Goal: Transaction & Acquisition: Purchase product/service

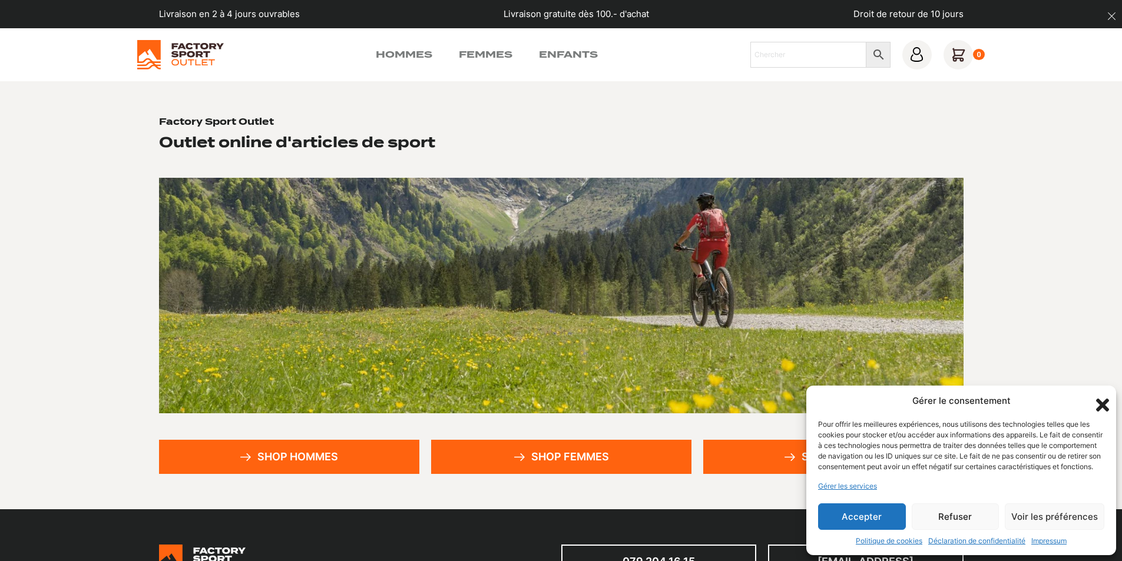
click at [579, 453] on link "Shop femmes" at bounding box center [561, 457] width 260 height 34
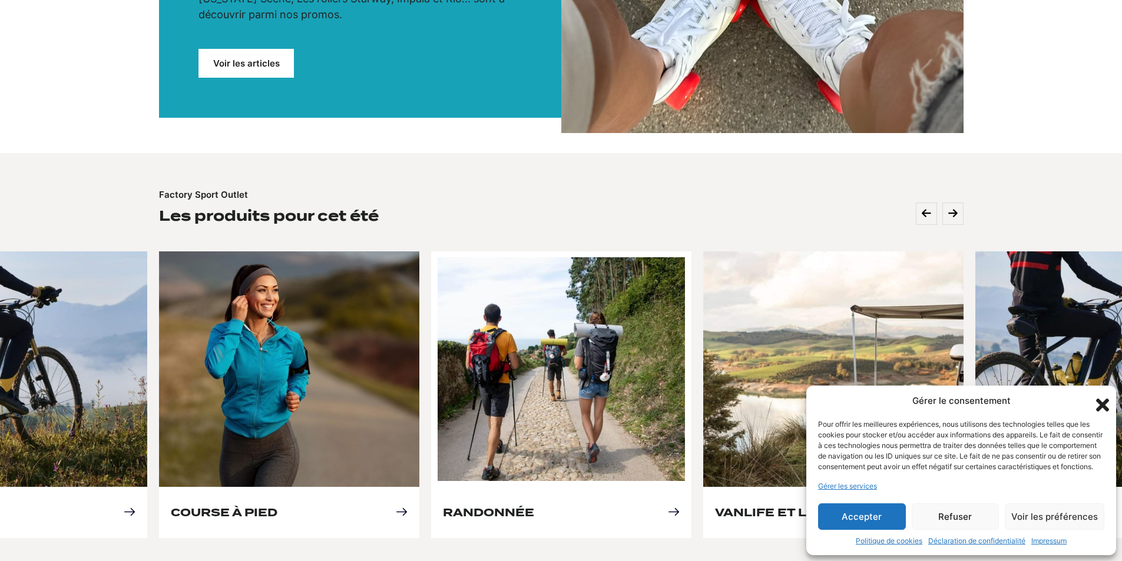
scroll to position [353, 0]
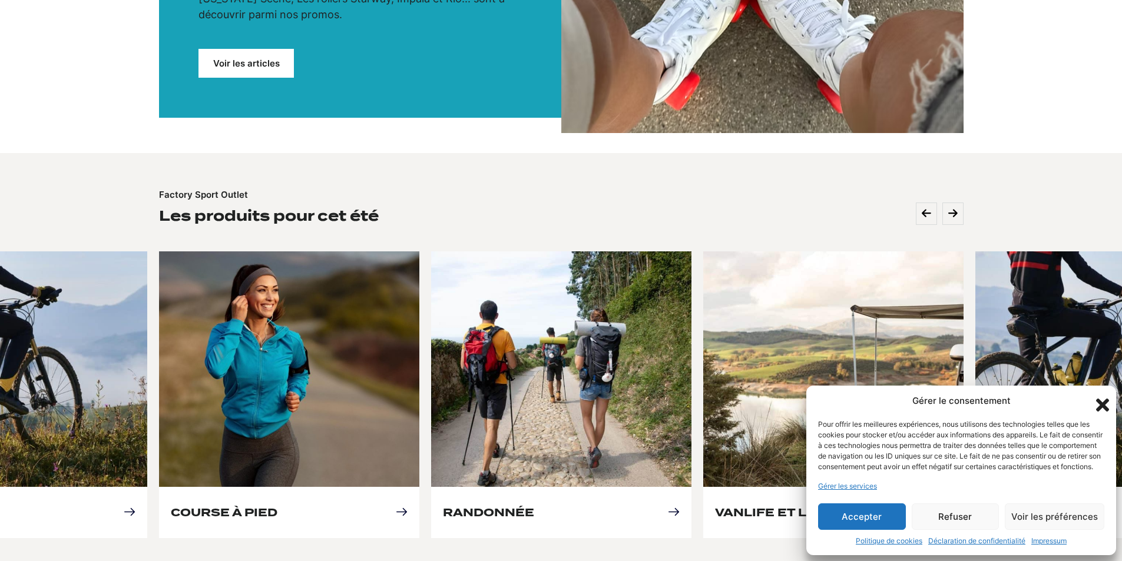
click at [1103, 399] on icon "Fermer la boîte de dialogue" at bounding box center [1102, 405] width 13 height 13
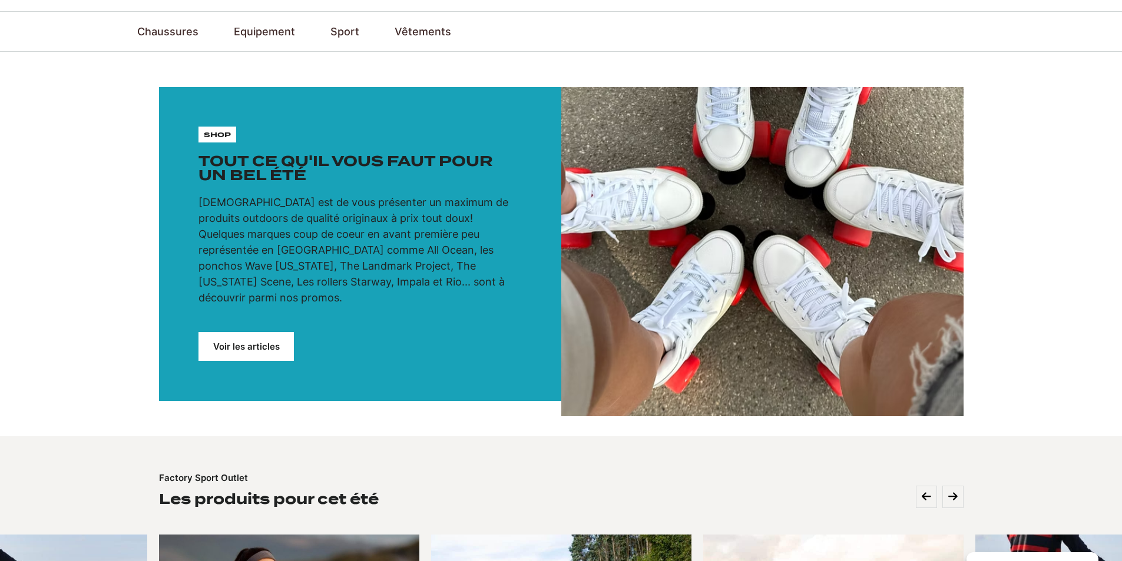
scroll to position [0, 0]
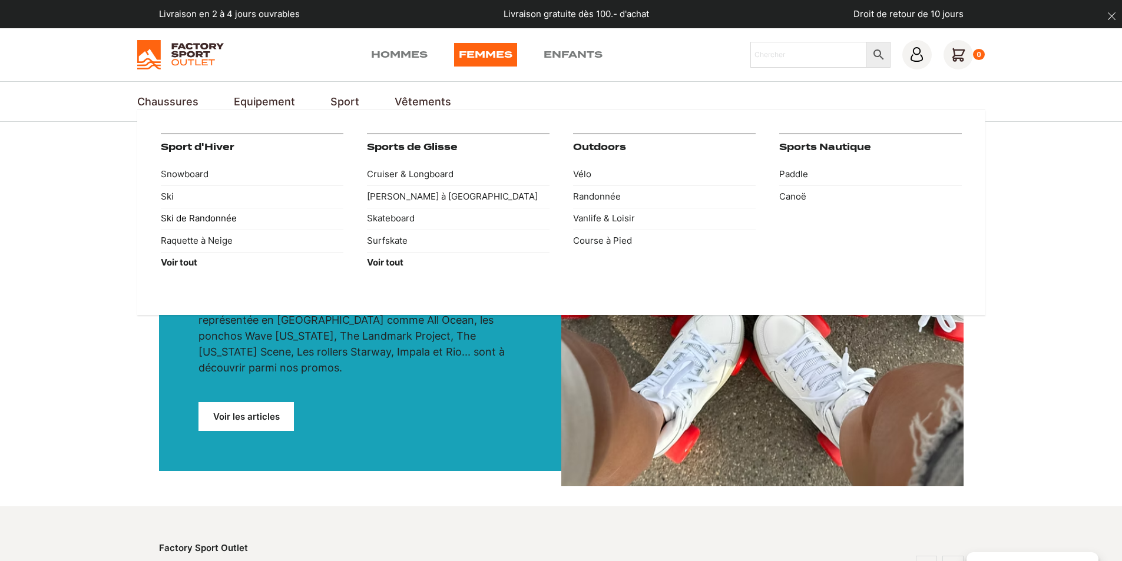
click at [189, 215] on link "Ski de Randonnée" at bounding box center [252, 219] width 183 height 22
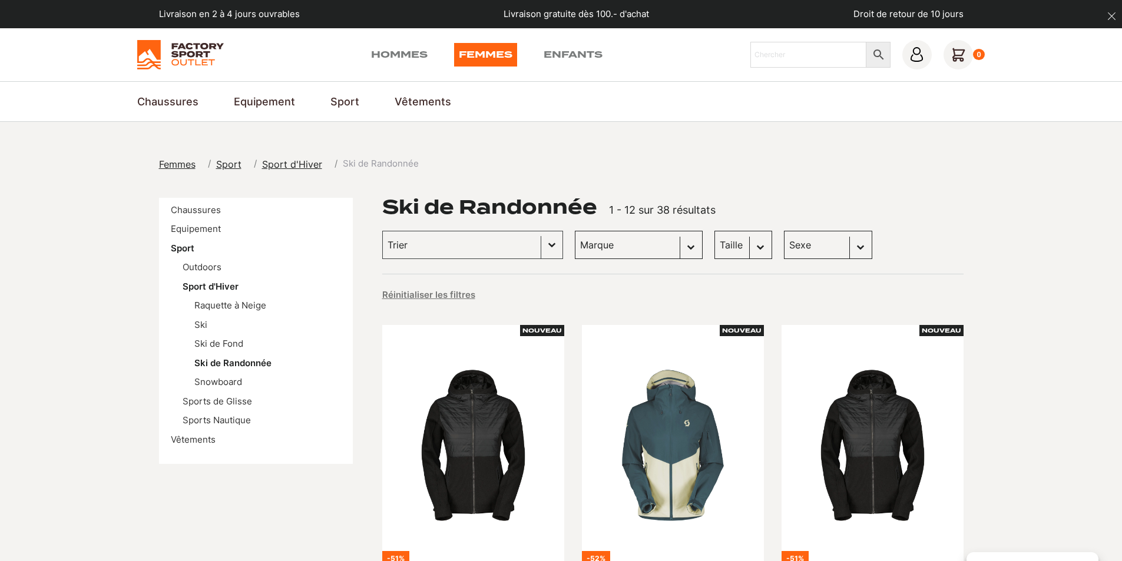
click at [784, 255] on select "Sexe Femmes (31) Hommes (11) Enfants (2)" at bounding box center [828, 245] width 88 height 28
select select "femmes"
click at [784, 231] on select "Sexe Femmes (31) Hommes (11) Enfants (2)" at bounding box center [828, 245] width 88 height 28
select select "femmes"
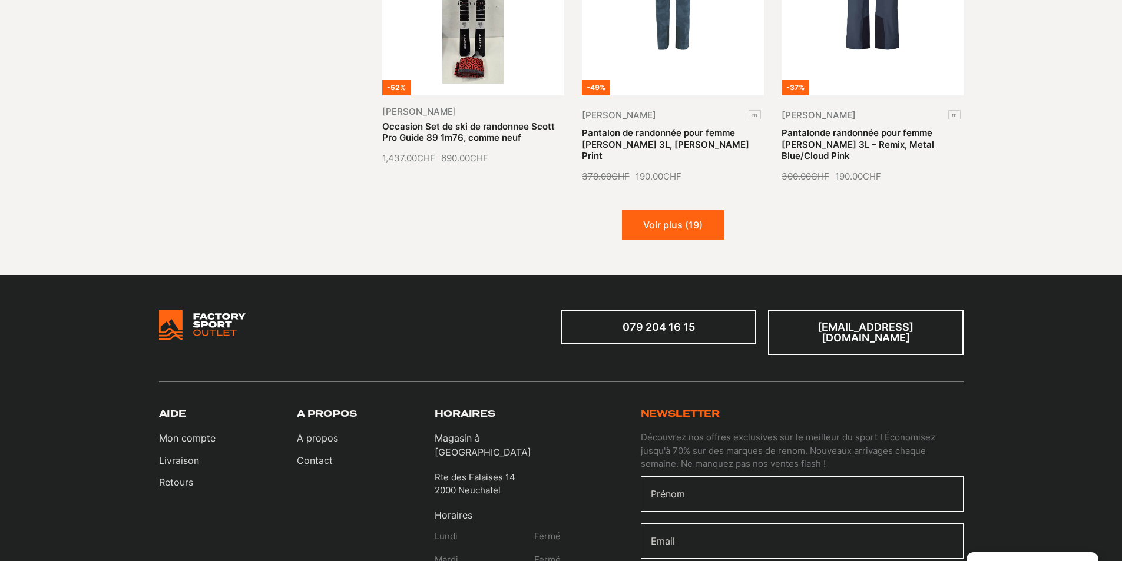
scroll to position [1354, 0]
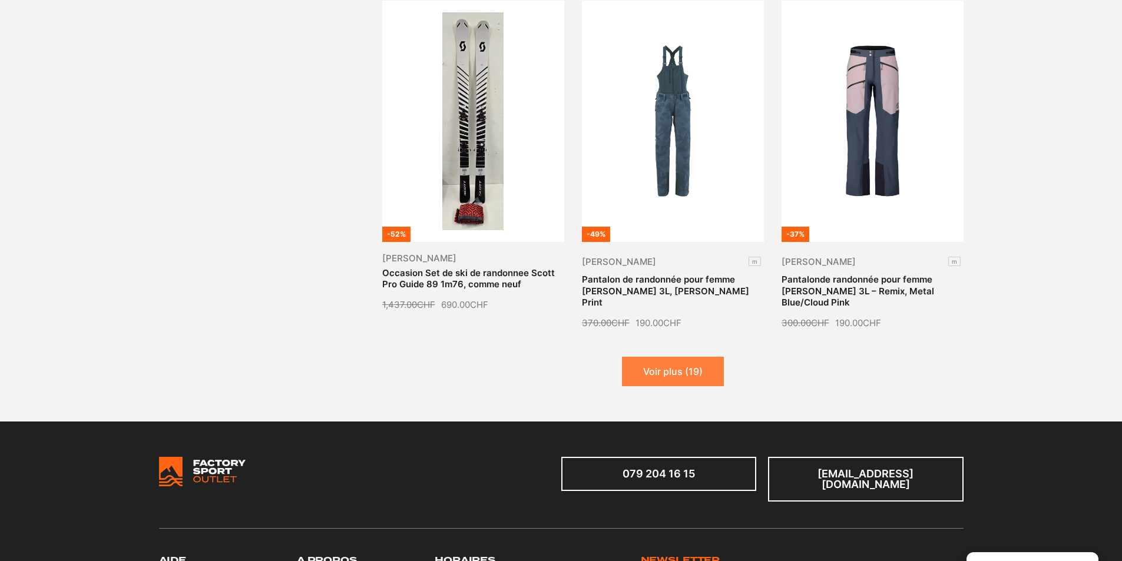
click at [664, 376] on button "Voir plus (19)" at bounding box center [673, 371] width 102 height 29
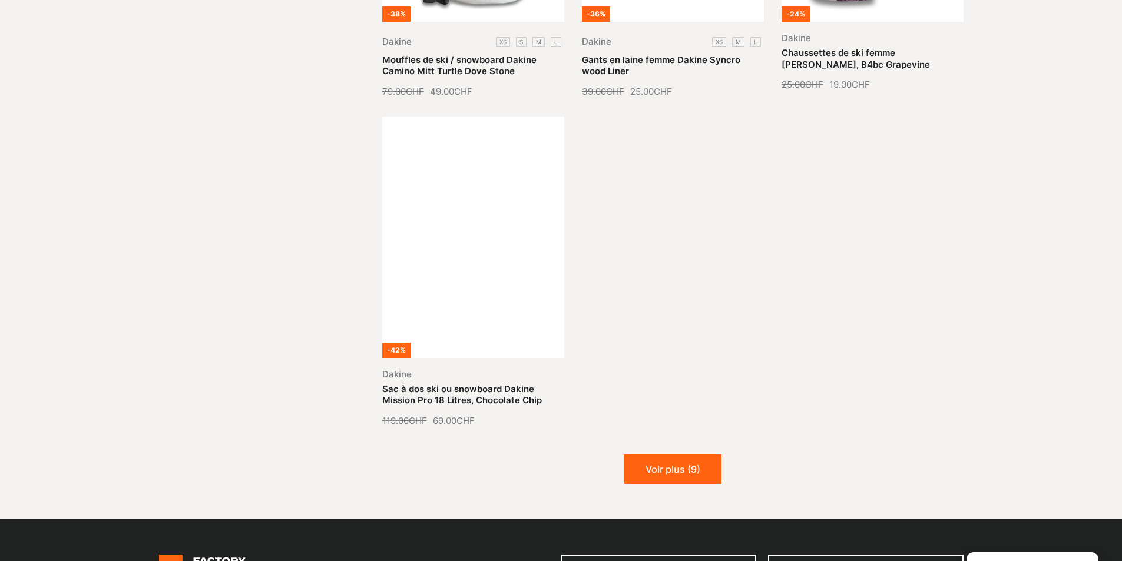
scroll to position [2650, 0]
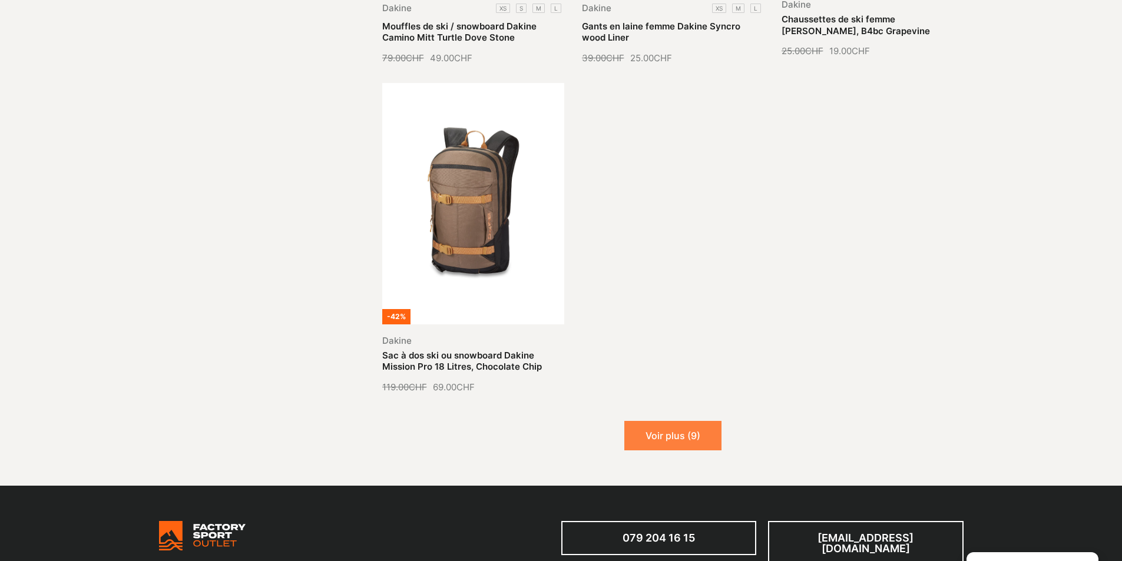
click at [667, 421] on button "Voir plus (9)" at bounding box center [672, 435] width 97 height 29
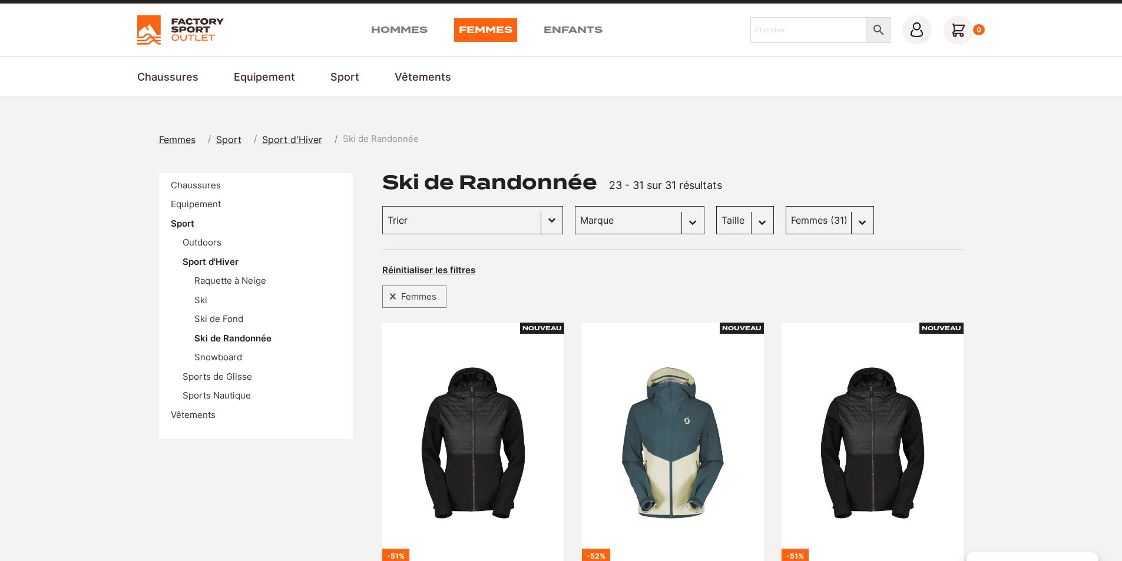
scroll to position [0, 0]
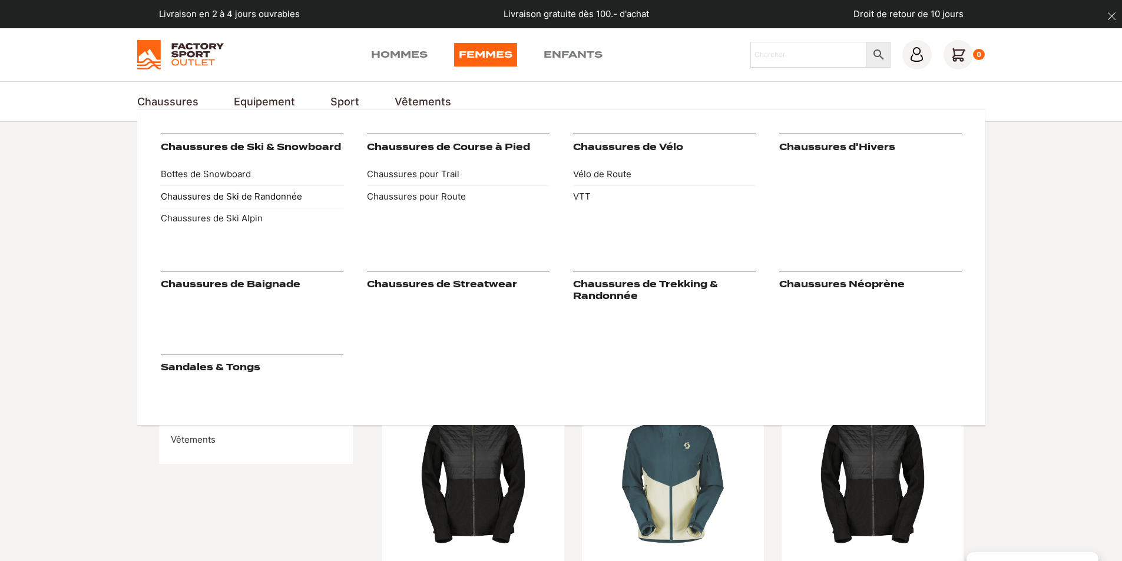
click at [228, 195] on link "Chaussures de Ski de Randonnée" at bounding box center [252, 196] width 183 height 22
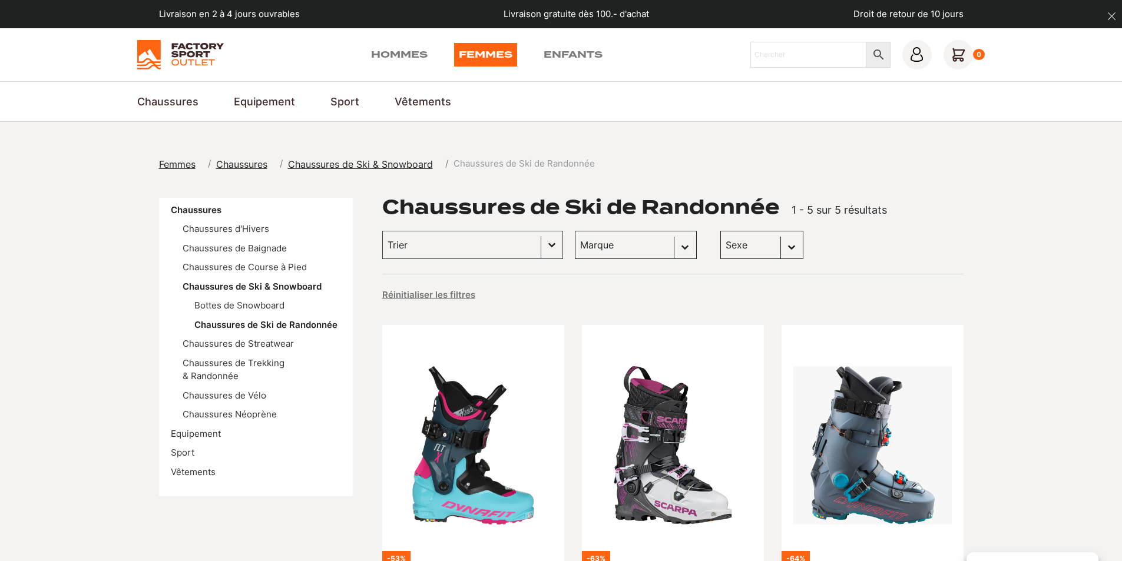
click at [720, 238] on select "Sexe Femmes (5)" at bounding box center [761, 245] width 83 height 28
select select "femmes"
click at [720, 231] on select "Sexe Femmes (5)" at bounding box center [761, 245] width 83 height 28
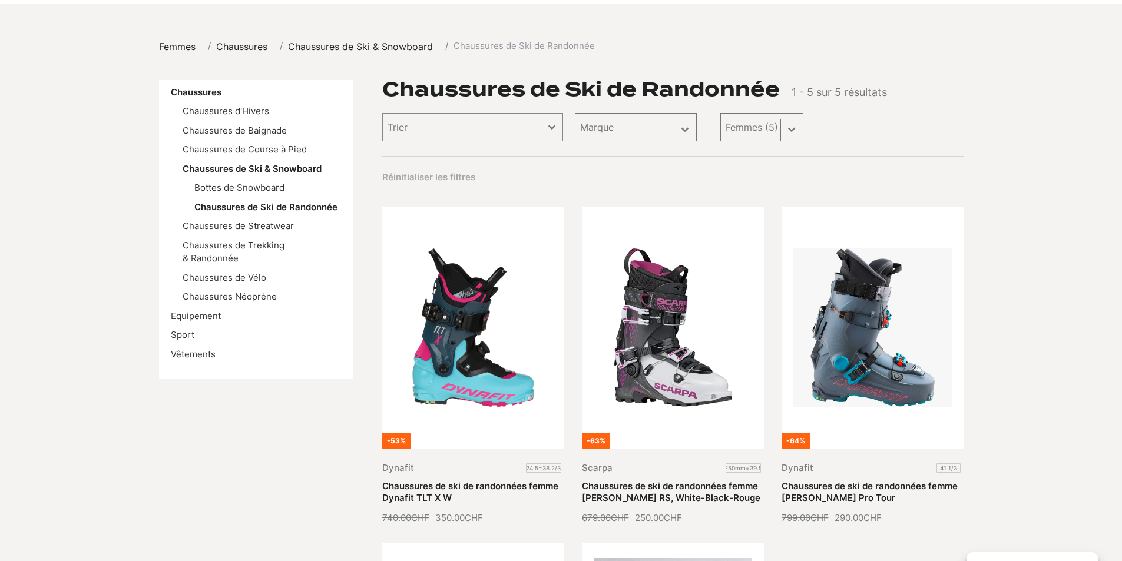
select select "femmes"
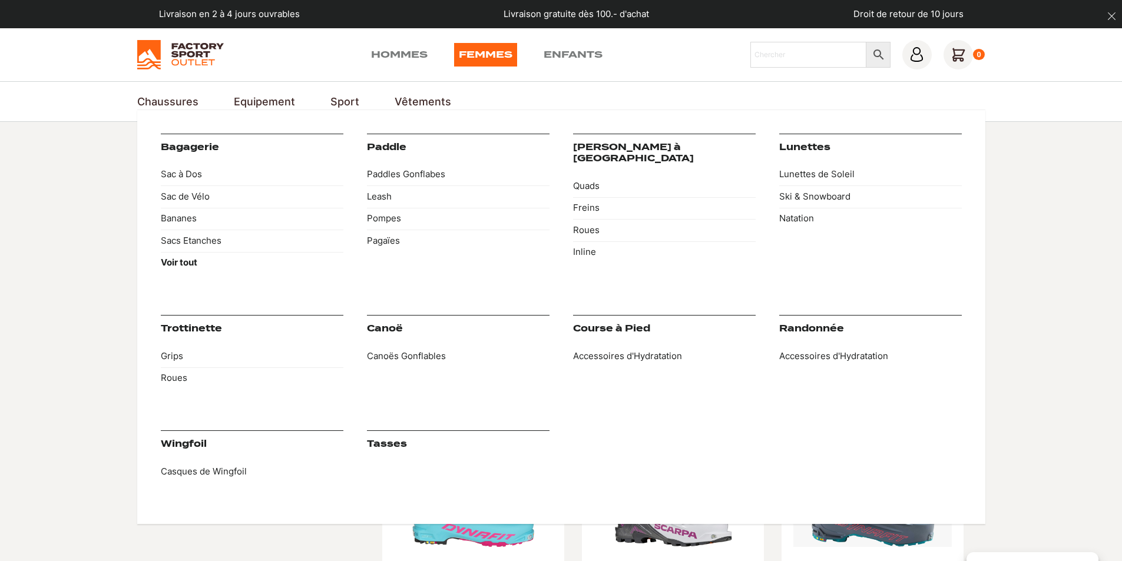
click at [276, 101] on link "Equipement" at bounding box center [264, 102] width 61 height 16
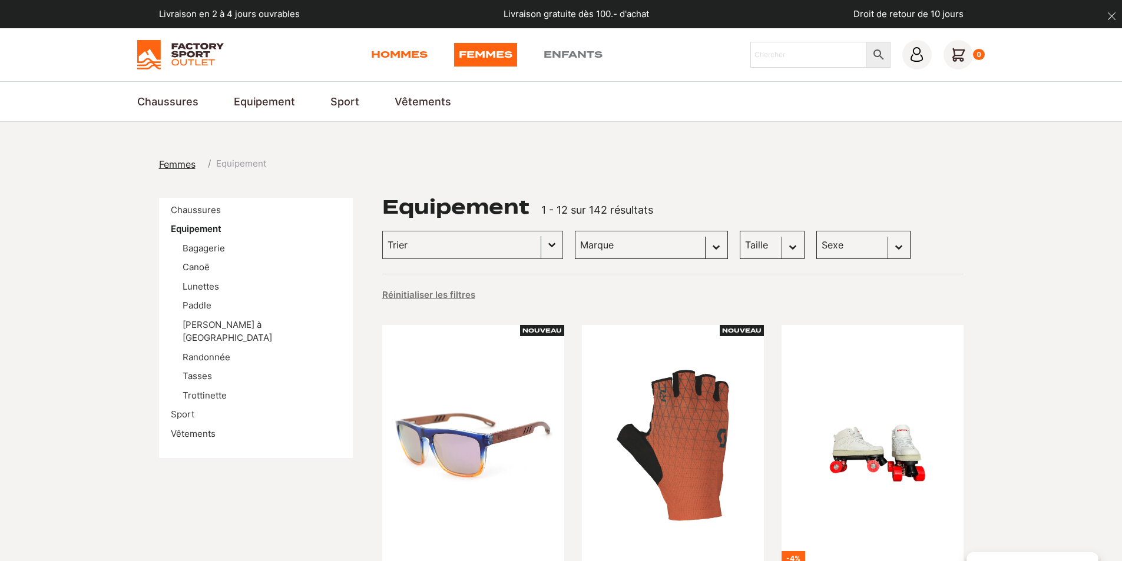
click at [409, 45] on link "Hommes" at bounding box center [399, 55] width 57 height 24
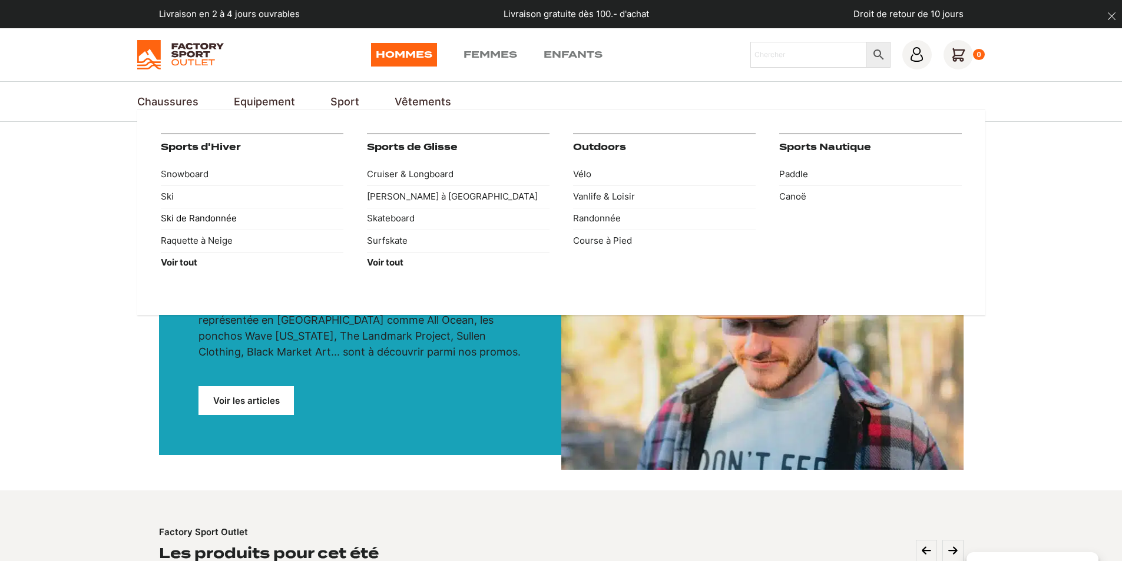
click at [211, 217] on link "Ski de Randonnée" at bounding box center [252, 219] width 183 height 22
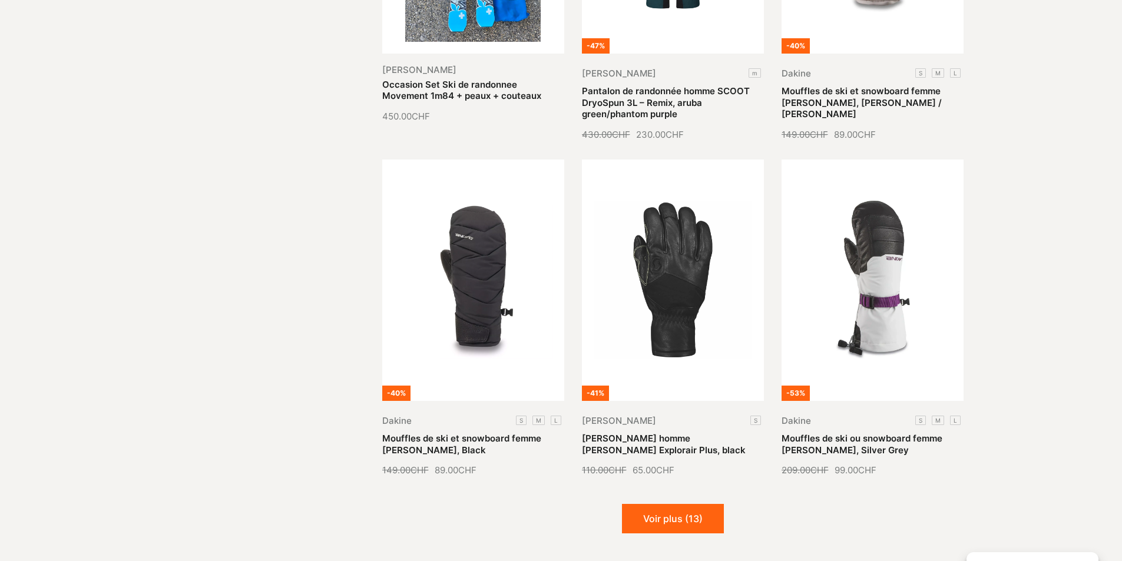
scroll to position [1236, 0]
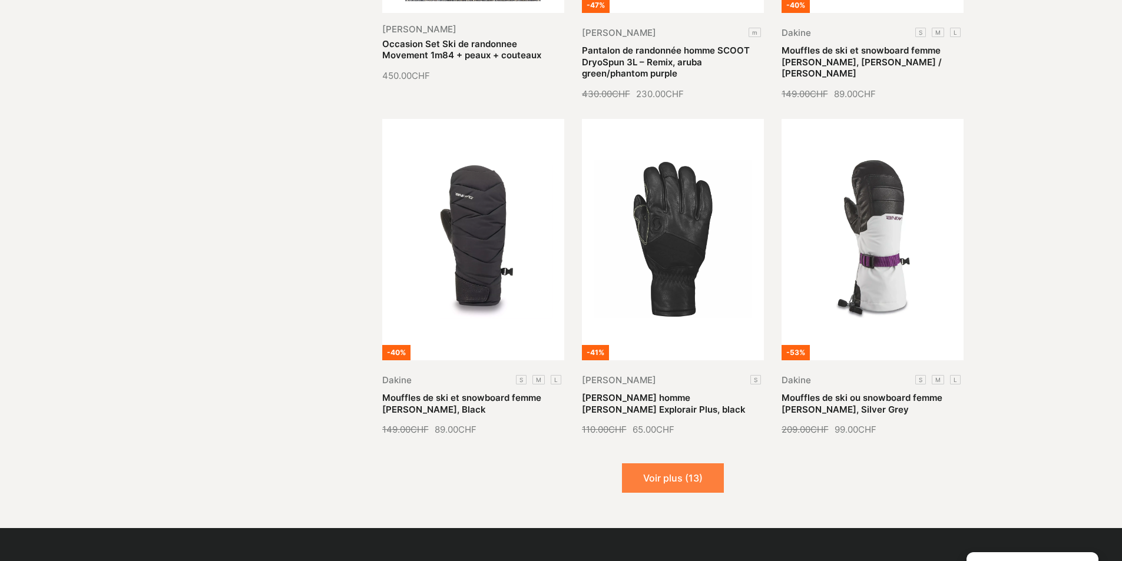
click at [691, 469] on button "Voir plus (13)" at bounding box center [673, 477] width 102 height 29
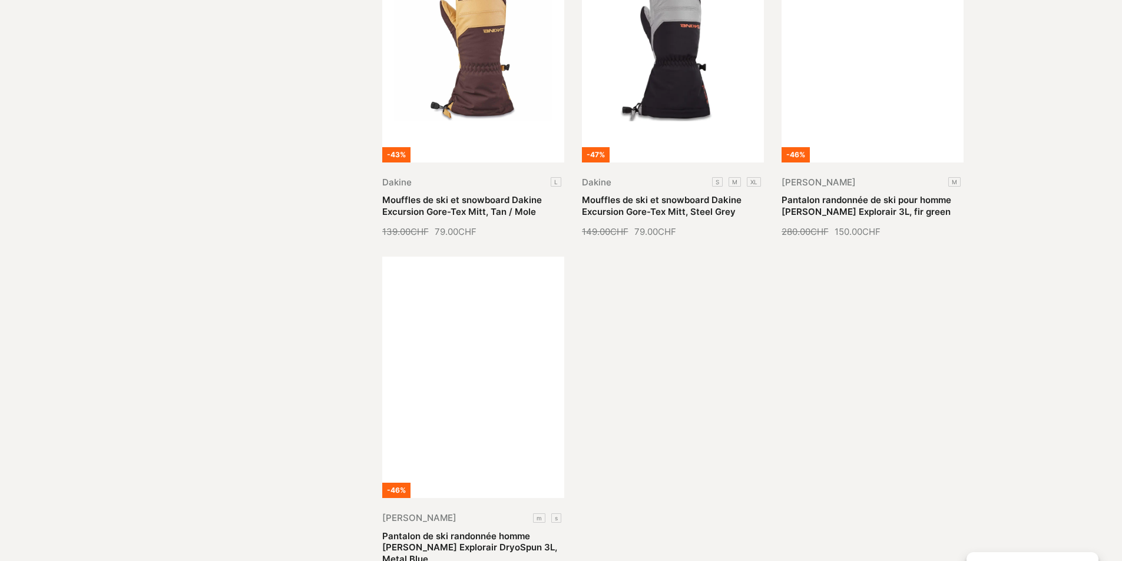
scroll to position [2650, 0]
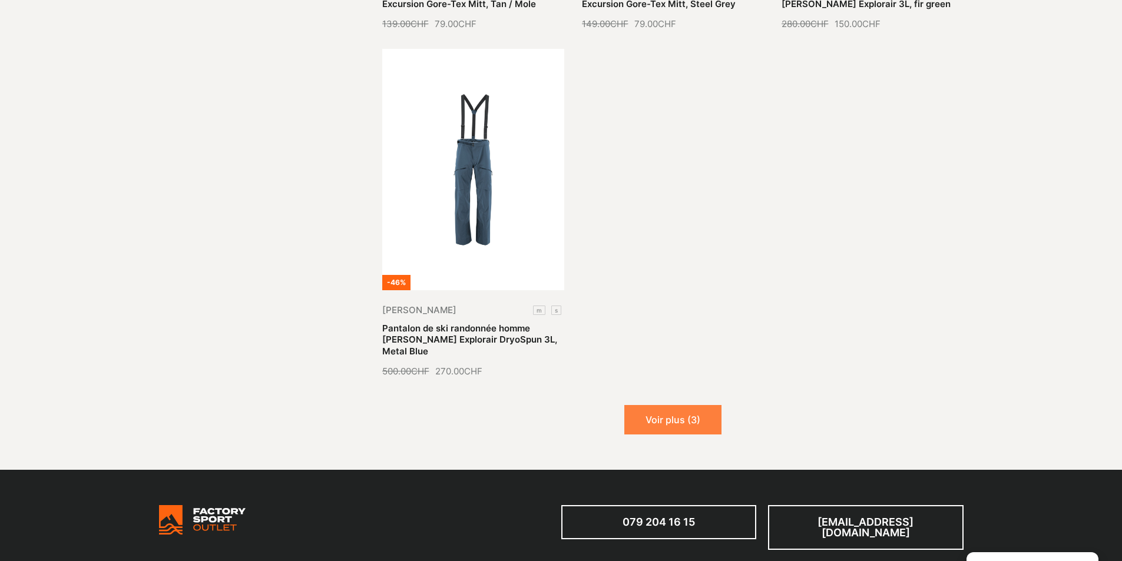
click at [679, 405] on button "Voir plus (3)" at bounding box center [672, 419] width 97 height 29
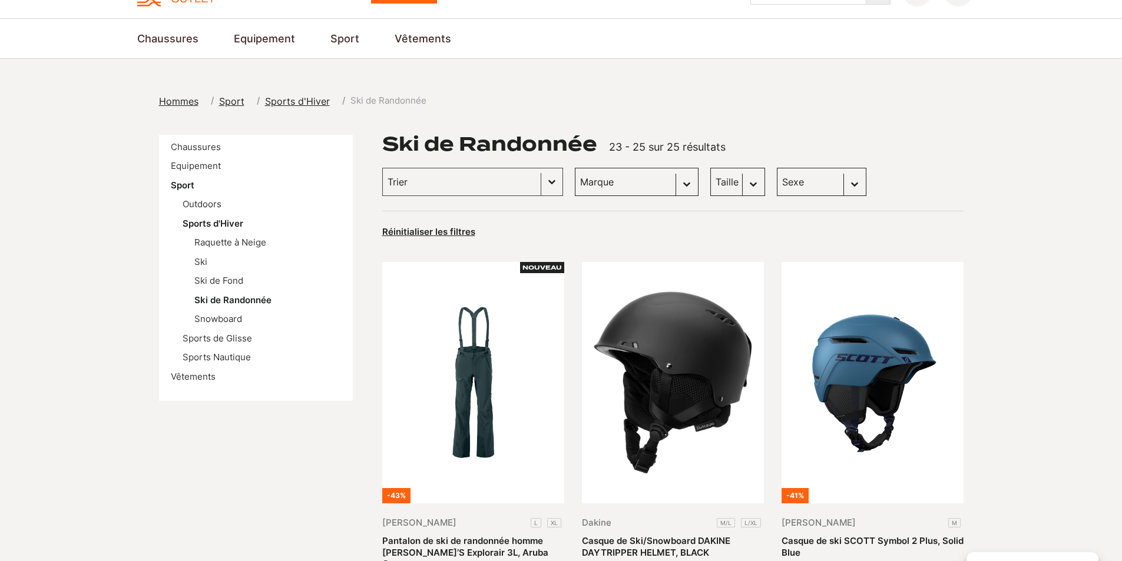
scroll to position [0, 0]
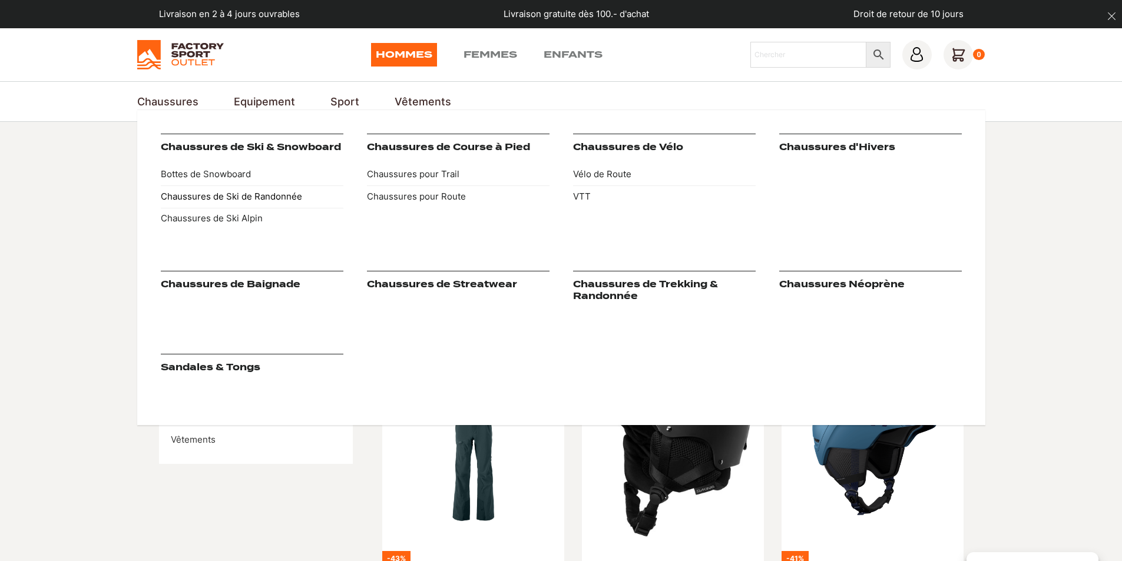
click at [246, 196] on link "Chaussures de Ski de Randonnée" at bounding box center [252, 196] width 183 height 22
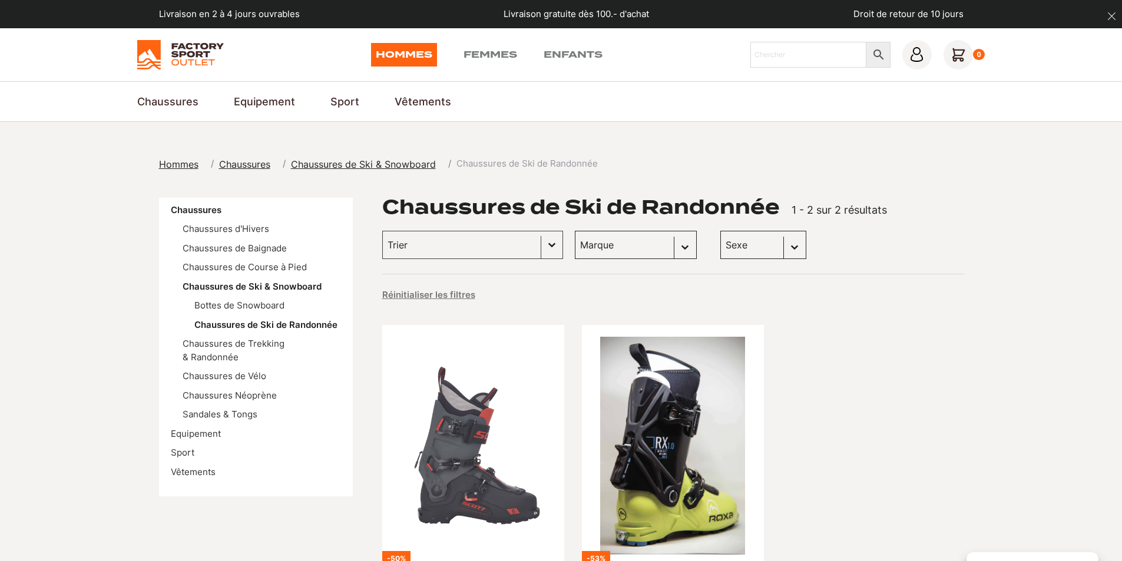
scroll to position [177, 0]
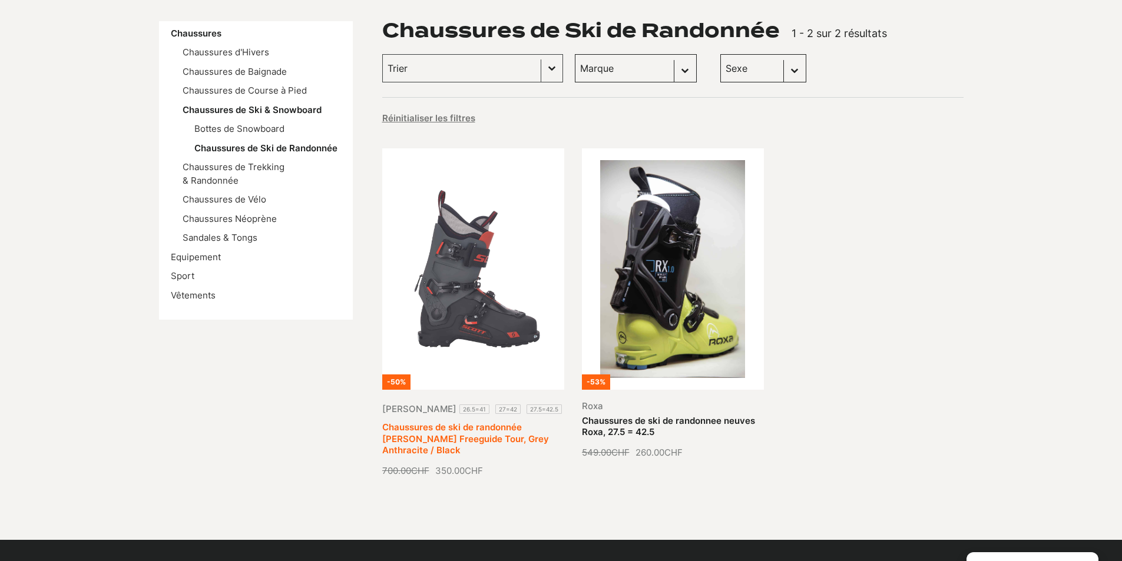
click at [510, 422] on link "Chaussures de ski de randonnée [PERSON_NAME] Freeguide Tour, Grey Anthracite / …" at bounding box center [465, 439] width 167 height 34
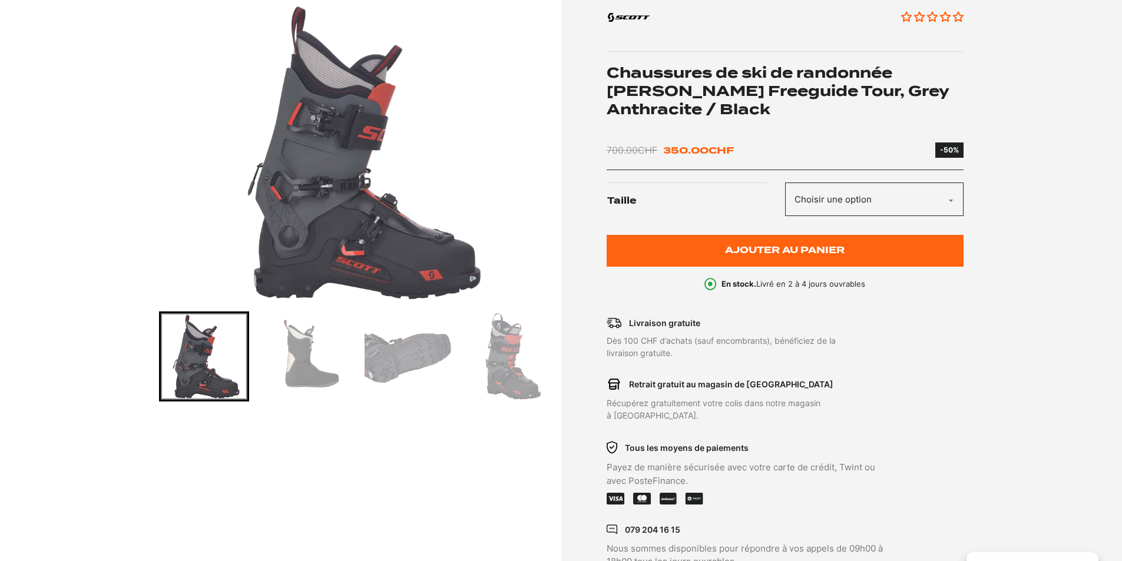
scroll to position [177, 0]
